Goal: Task Accomplishment & Management: Manage account settings

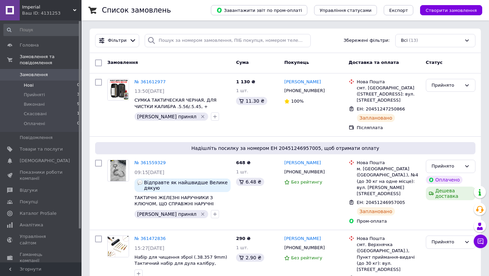
click at [29, 86] on span "Нові" at bounding box center [29, 85] width 10 height 6
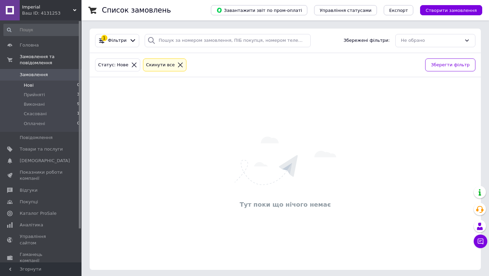
click at [33, 79] on link "Замовлення 0" at bounding box center [42, 75] width 84 height 12
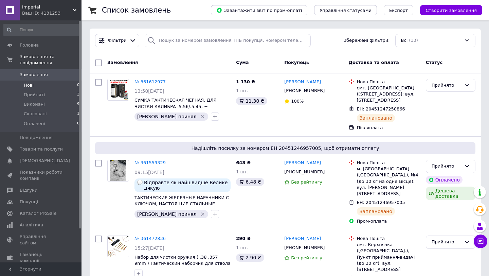
click at [32, 85] on span "Нові" at bounding box center [29, 85] width 10 height 6
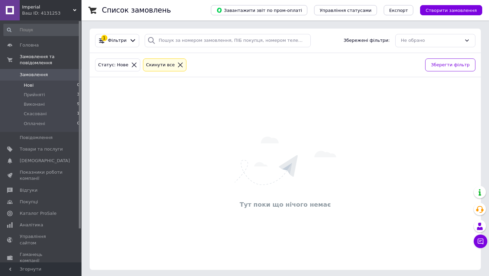
click at [41, 73] on span "Замовлення" at bounding box center [34, 75] width 28 height 6
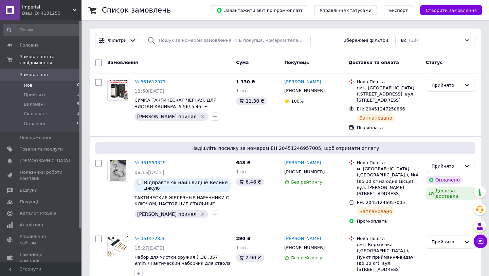
click at [27, 88] on span "Нові" at bounding box center [29, 85] width 10 height 6
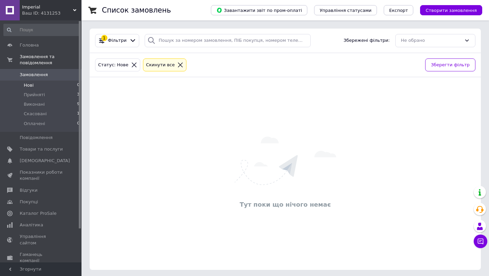
click at [68, 76] on span "0" at bounding box center [72, 75] width 19 height 6
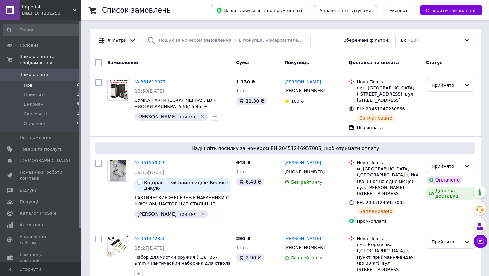
click at [25, 83] on span "Нові" at bounding box center [29, 85] width 10 height 6
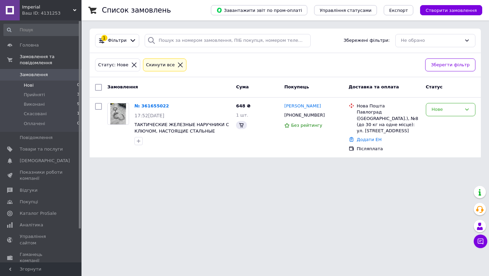
click at [36, 77] on span "Замовлення" at bounding box center [34, 75] width 28 height 6
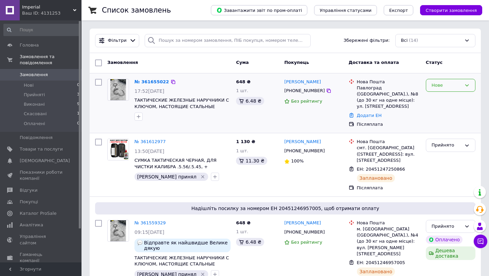
click at [459, 91] on div "Нове" at bounding box center [451, 85] width 50 height 13
click at [454, 96] on li "Прийнято" at bounding box center [450, 99] width 49 height 13
click at [140, 118] on icon "button" at bounding box center [138, 116] width 5 height 5
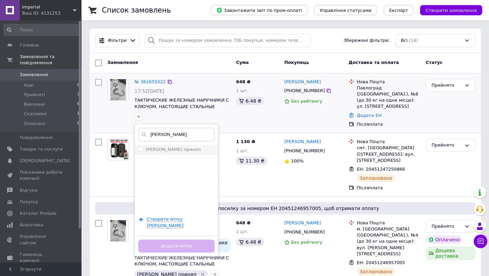
type input "[PERSON_NAME]"
click at [137, 150] on li "[PERSON_NAME] принял" at bounding box center [176, 150] width 83 height 10
checkbox input "true"
click at [147, 242] on button "Додати мітку" at bounding box center [176, 245] width 76 height 13
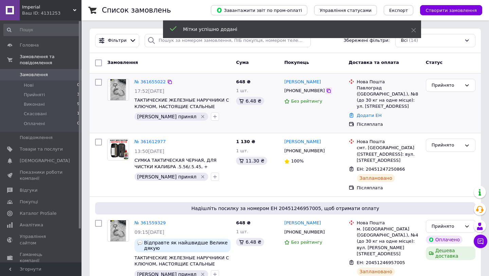
click at [326, 91] on icon at bounding box center [328, 90] width 5 height 5
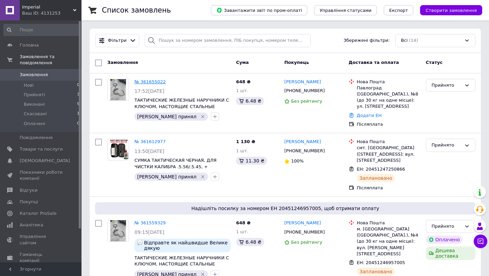
click at [155, 79] on link "№ 361655022" at bounding box center [150, 81] width 31 height 5
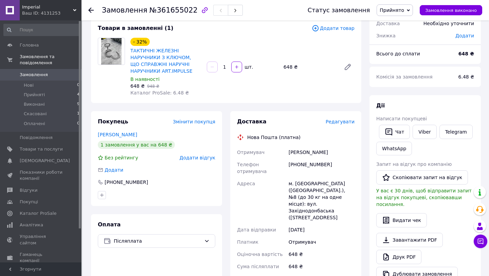
scroll to position [63, 0]
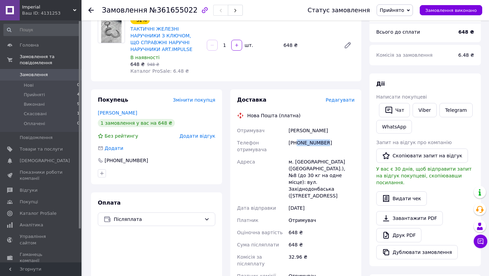
drag, startPoint x: 298, startPoint y: 143, endPoint x: 330, endPoint y: 143, distance: 32.3
click at [330, 143] on div "[PHONE_NUMBER]" at bounding box center [321, 146] width 69 height 19
copy div "0952157072"
drag, startPoint x: 282, startPoint y: 130, endPoint x: 330, endPoint y: 130, distance: 47.6
click at [330, 130] on div "Отримувач [PERSON_NAME] Телефон отримувача [PHONE_NUMBER] Адреса м. [GEOGRAPHIC…" at bounding box center [296, 206] width 120 height 164
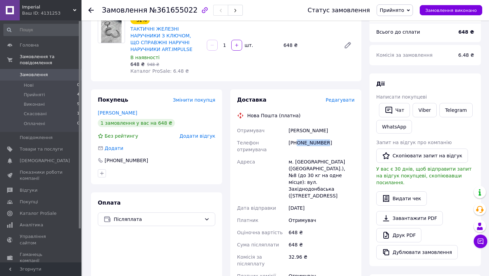
copy div "Отримувач [PERSON_NAME]"
drag, startPoint x: 290, startPoint y: 155, endPoint x: 296, endPoint y: 167, distance: 13.5
click at [296, 167] on div "м. [GEOGRAPHIC_DATA] ([GEOGRAPHIC_DATA].), №8 (до 30 кг на одне місце): вул. За…" at bounding box center [321, 179] width 69 height 46
copy div "м. [GEOGRAPHIC_DATA] ([GEOGRAPHIC_DATA].), №8"
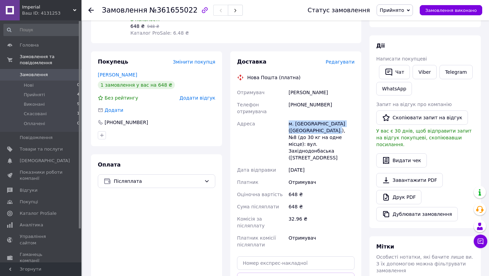
scroll to position [154, 0]
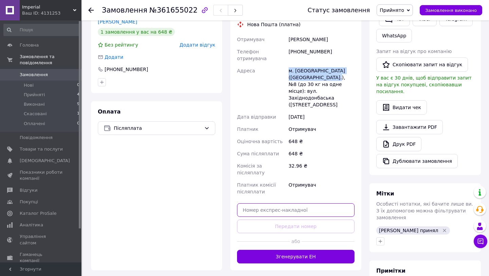
click at [300, 205] on input "text" at bounding box center [296, 210] width 118 height 14
paste input "20451247440590"
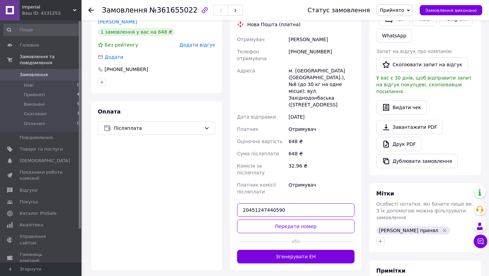
type input "20451247440590"
click at [288, 219] on button "Передати номер" at bounding box center [296, 226] width 118 height 14
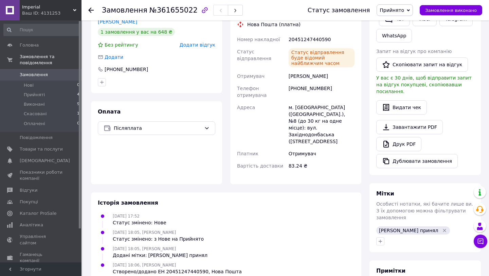
click at [36, 76] on span "Замовлення" at bounding box center [34, 75] width 28 height 6
